Goal: Information Seeking & Learning: Learn about a topic

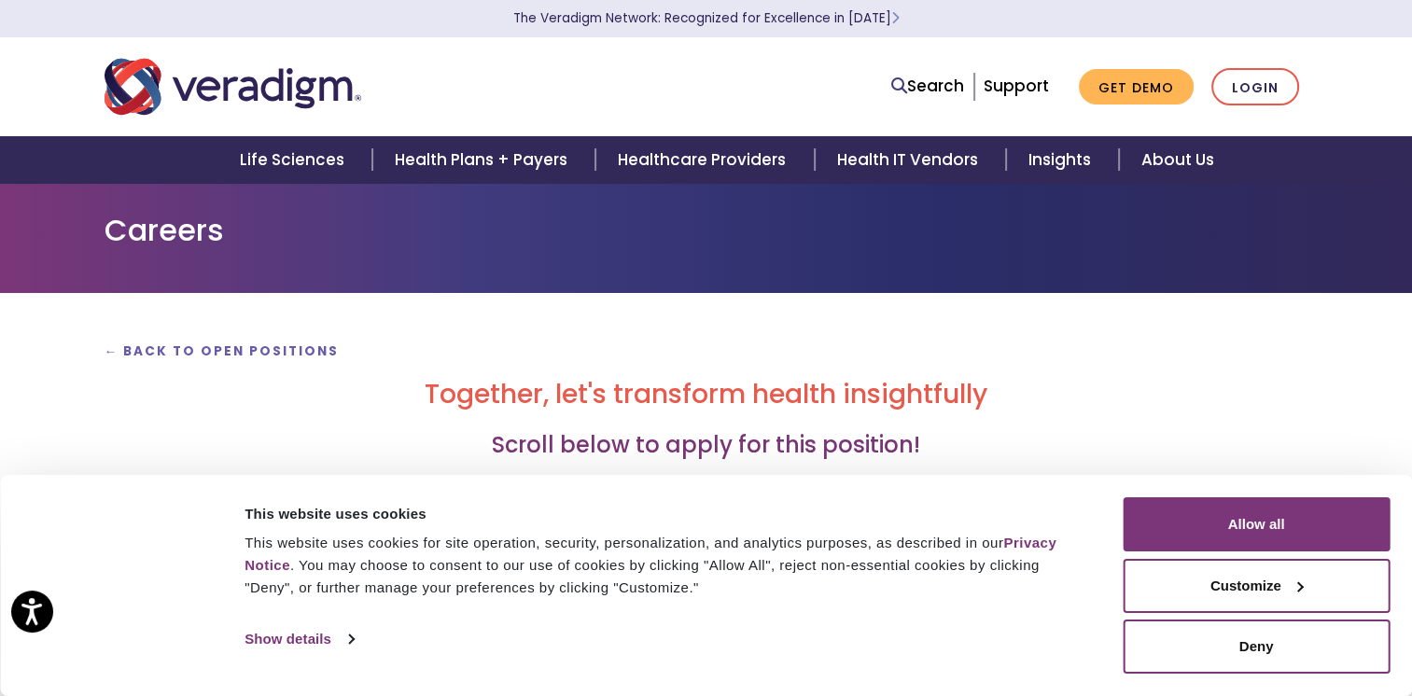
click at [182, 501] on div at bounding box center [120, 585] width 196 height 176
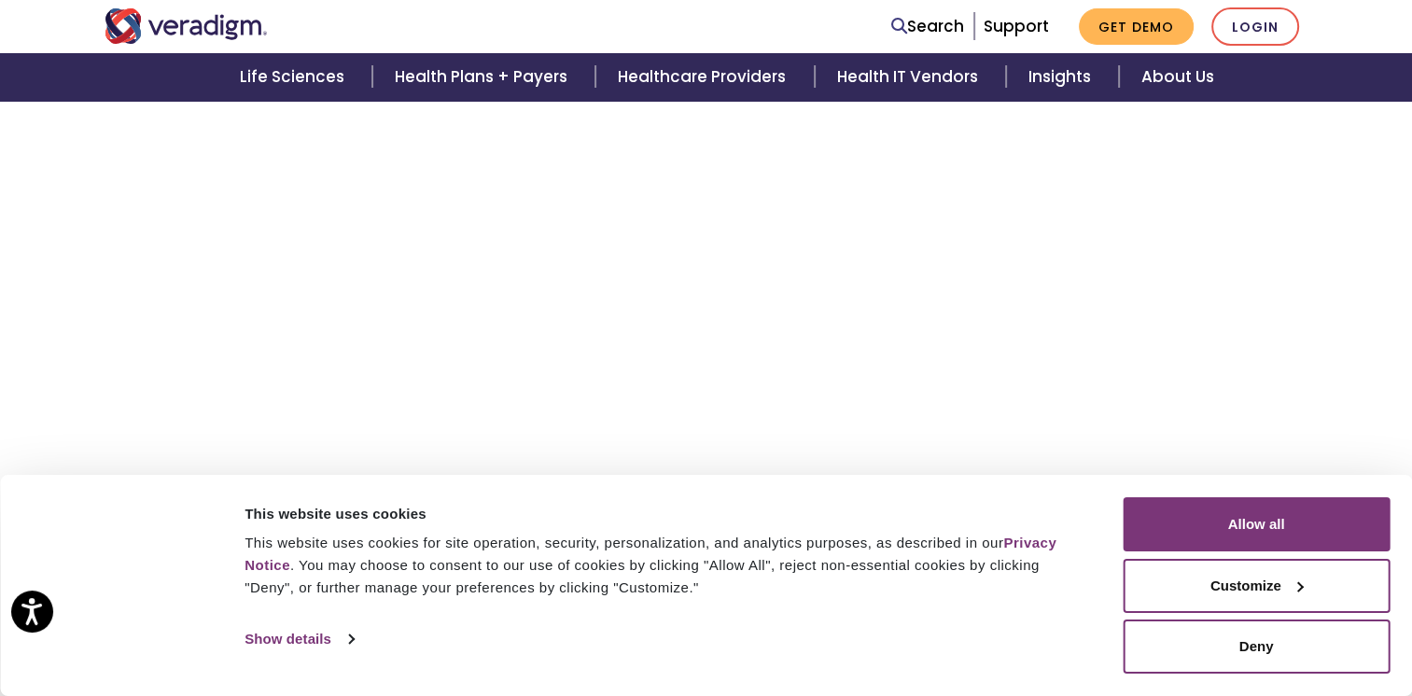
scroll to position [635, 0]
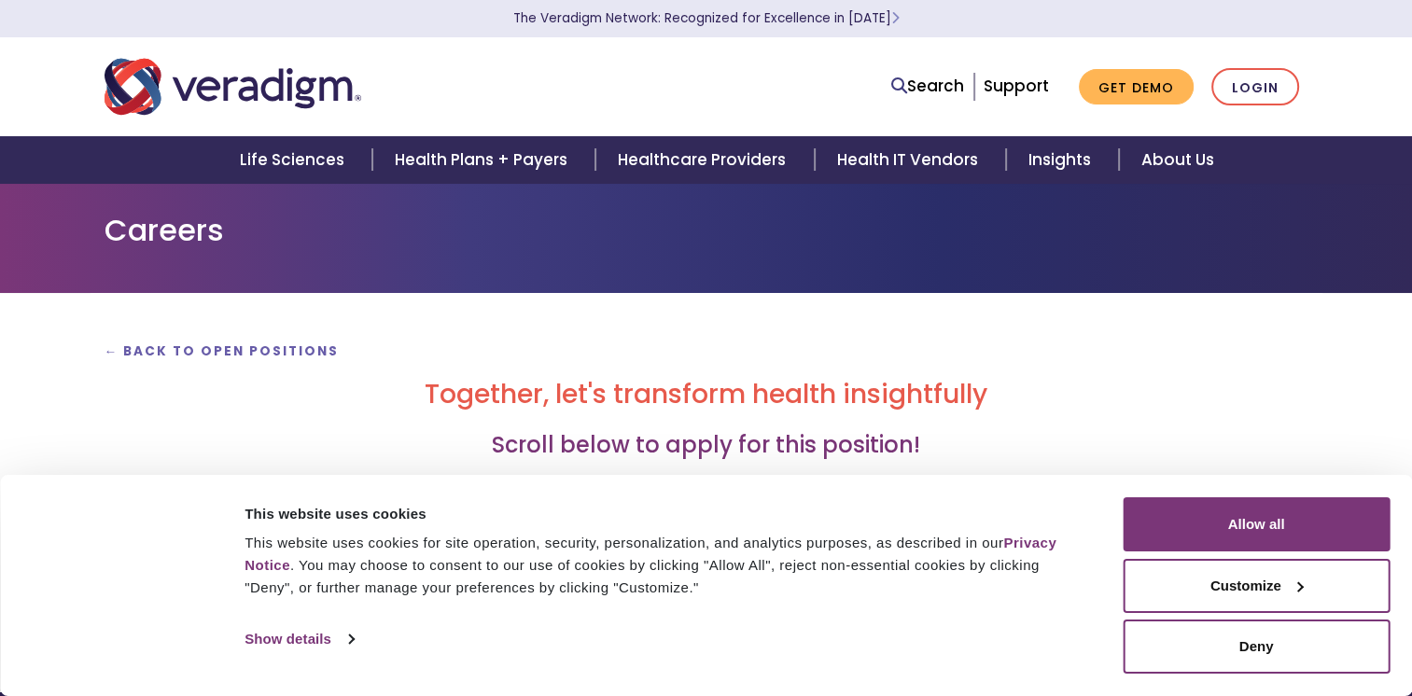
click at [164, 599] on div at bounding box center [120, 585] width 196 height 176
click at [336, 637] on link "Show details" at bounding box center [299, 639] width 108 height 28
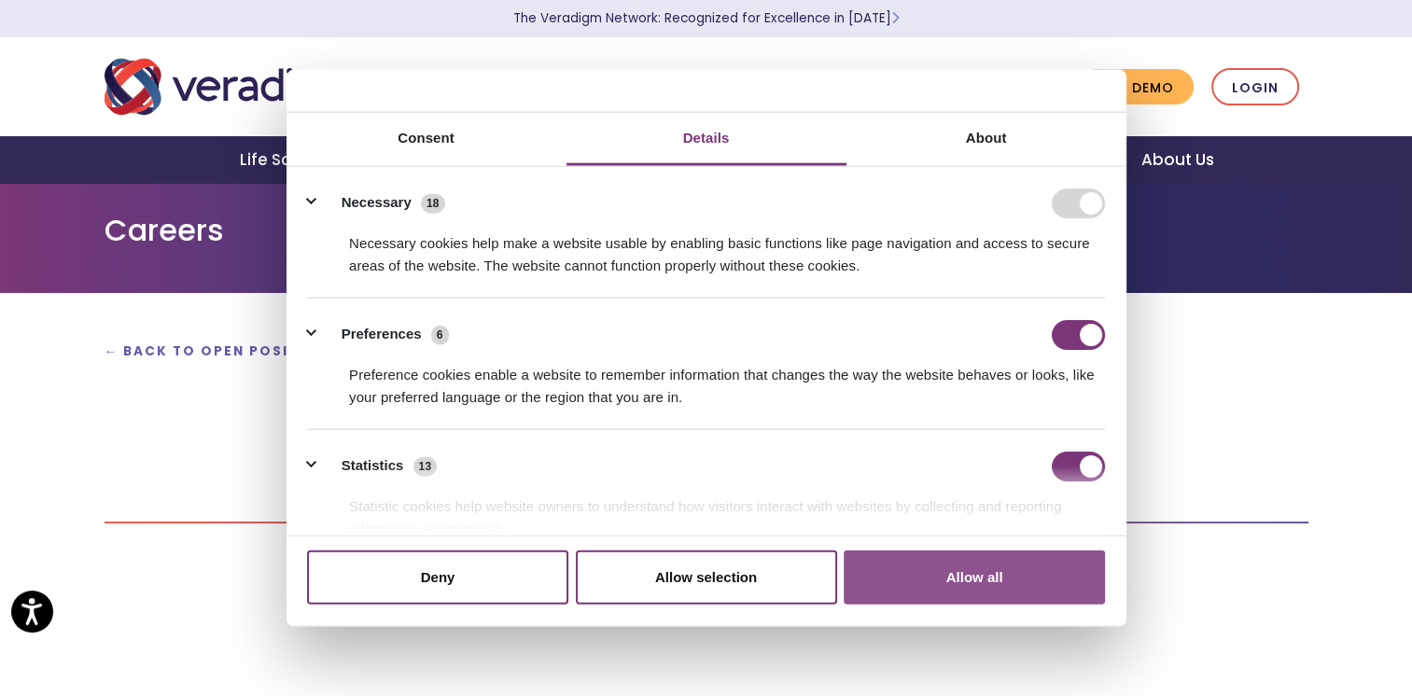
click at [948, 578] on button "Allow all" at bounding box center [974, 578] width 261 height 54
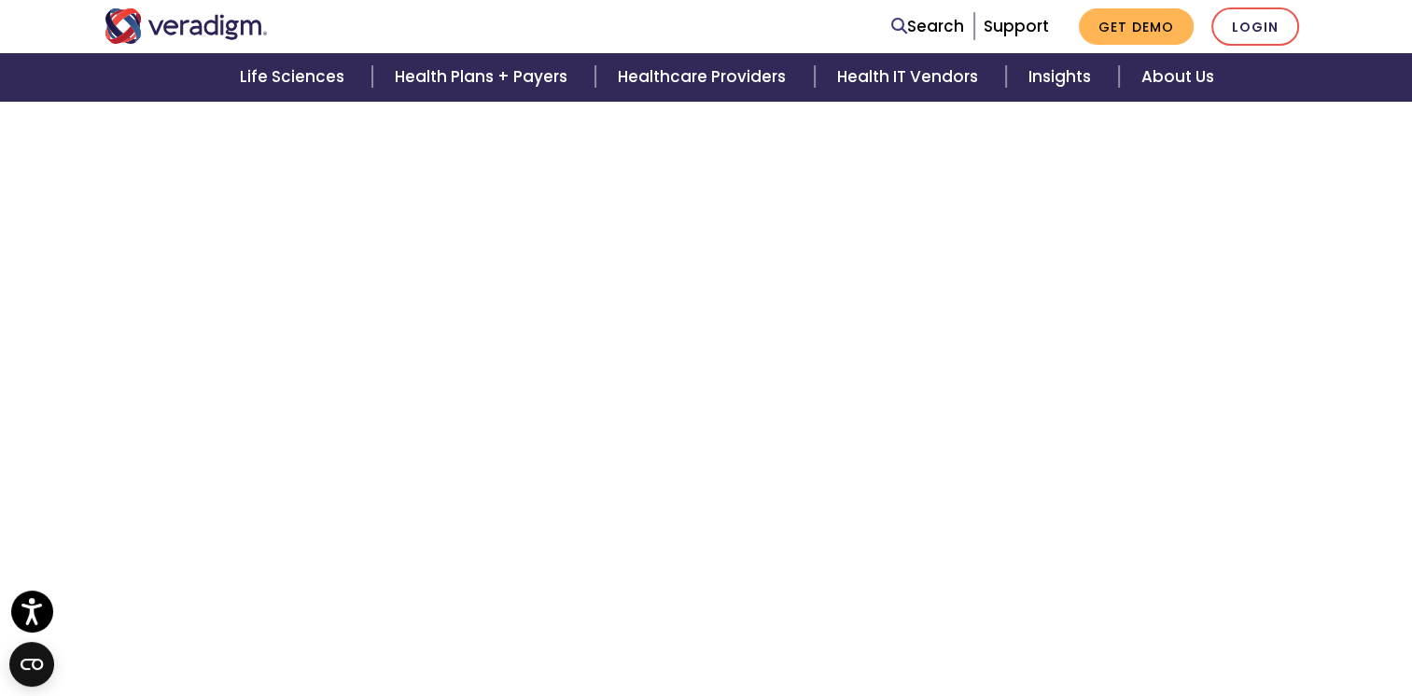
scroll to position [1643, 0]
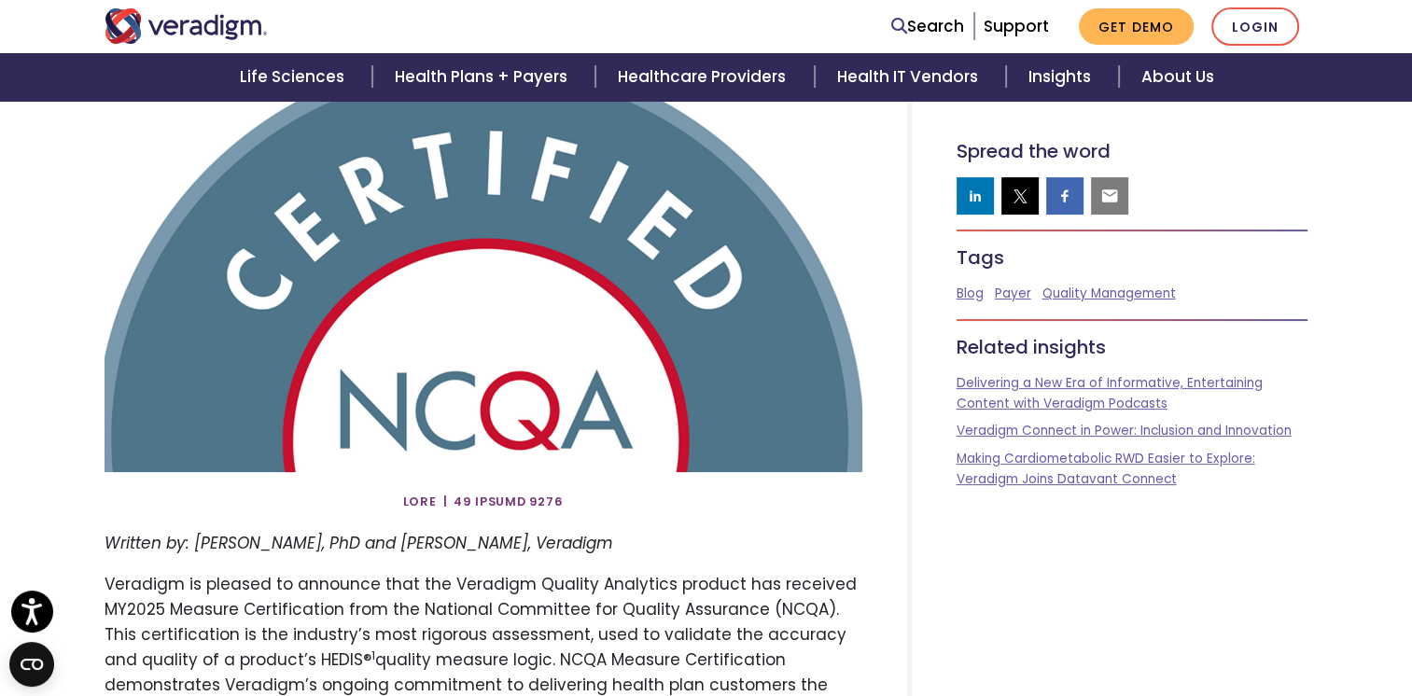
scroll to position [373, 0]
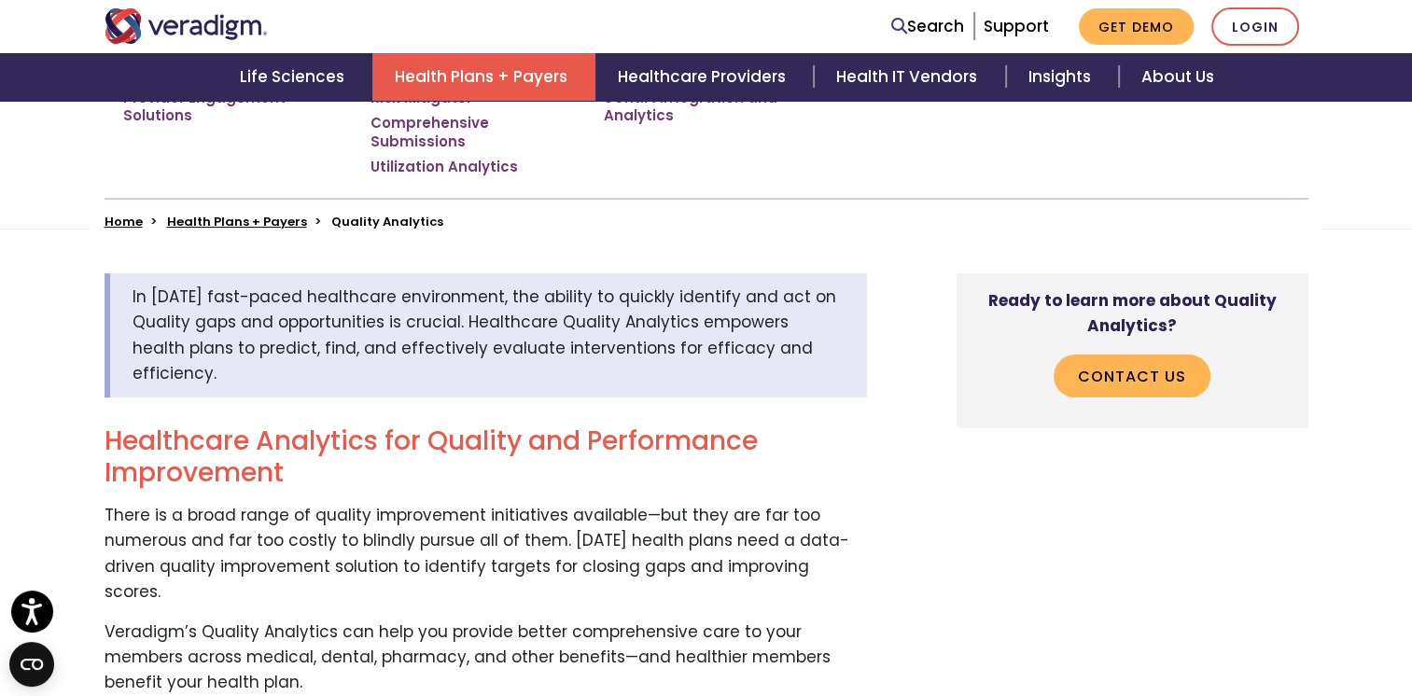
scroll to position [840, 0]
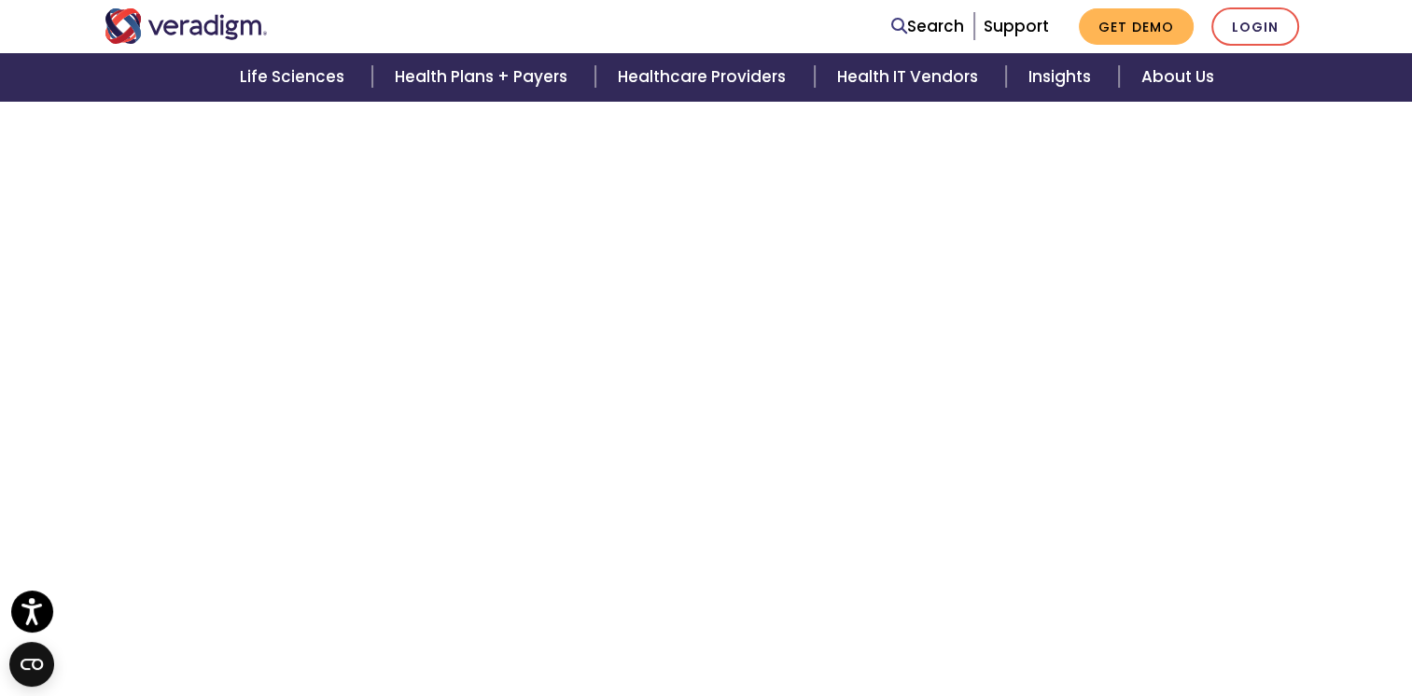
scroll to position [1587, 0]
